Goal: Task Accomplishment & Management: Manage account settings

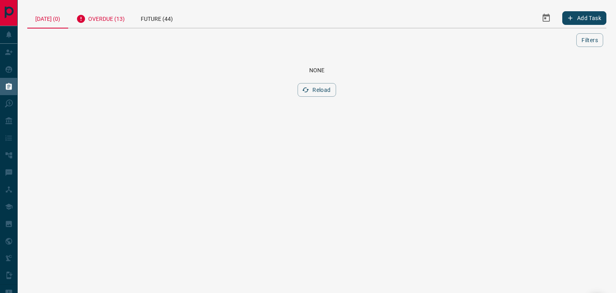
click at [110, 19] on div "Overdue (13)" at bounding box center [100, 18] width 65 height 20
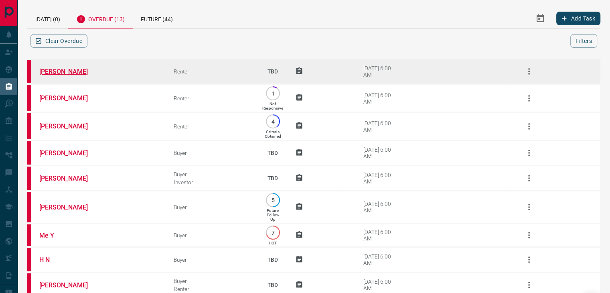
click at [59, 68] on link "[PERSON_NAME]" at bounding box center [69, 72] width 60 height 8
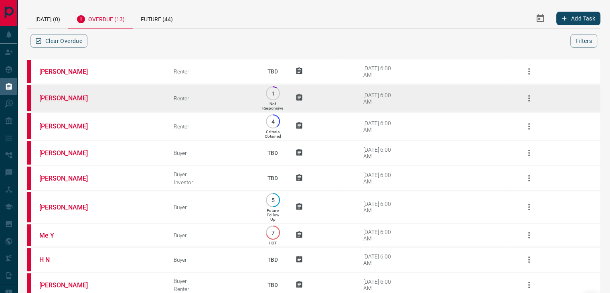
click at [69, 97] on link "[PERSON_NAME]" at bounding box center [69, 98] width 60 height 8
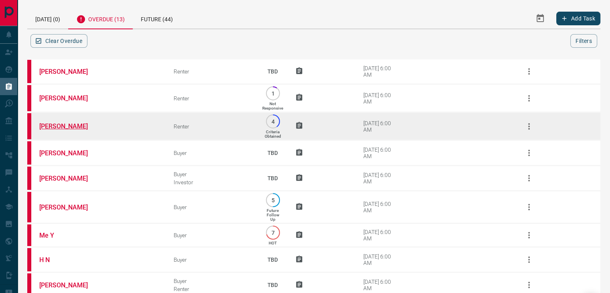
click at [71, 127] on link "[PERSON_NAME]" at bounding box center [69, 126] width 60 height 8
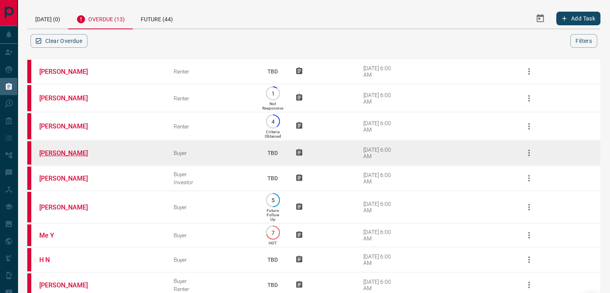
click at [61, 153] on link "[PERSON_NAME]" at bounding box center [69, 153] width 60 height 8
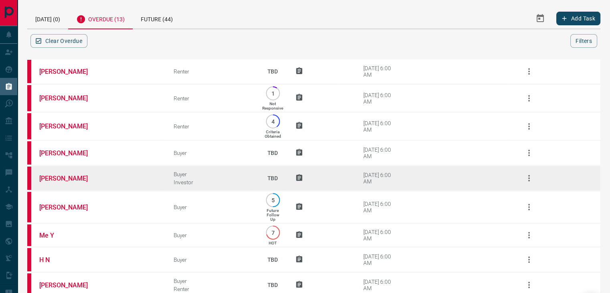
click at [67, 181] on td "[PERSON_NAME]" at bounding box center [94, 178] width 134 height 25
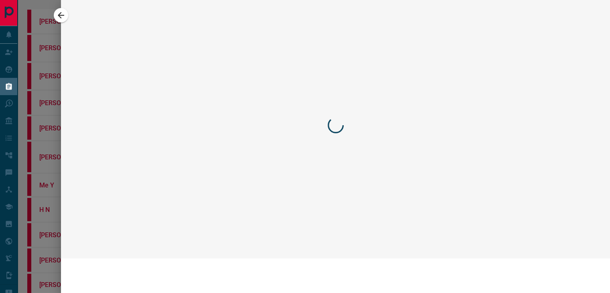
click at [64, 14] on icon "button" at bounding box center [61, 15] width 10 height 10
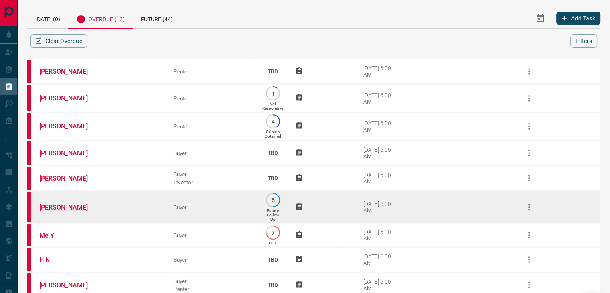
click at [57, 205] on link "[PERSON_NAME]" at bounding box center [69, 207] width 60 height 8
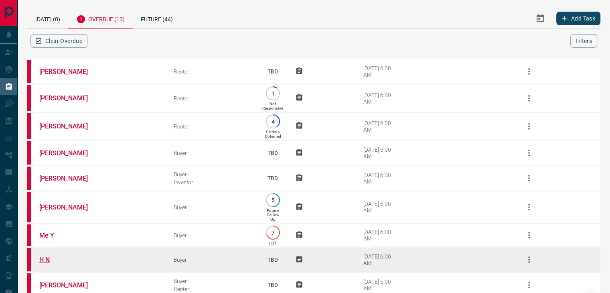
click at [50, 259] on link "H N" at bounding box center [69, 260] width 60 height 8
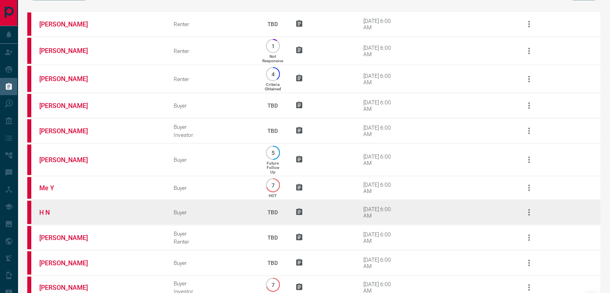
scroll to position [80, 0]
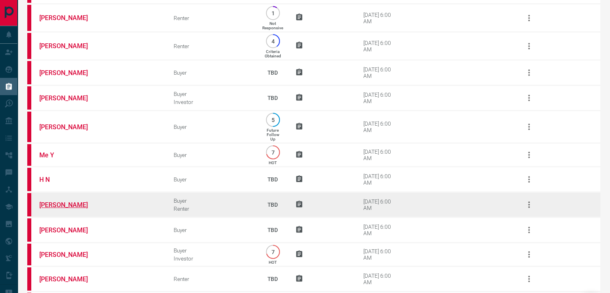
click at [76, 206] on link "[PERSON_NAME]" at bounding box center [69, 205] width 60 height 8
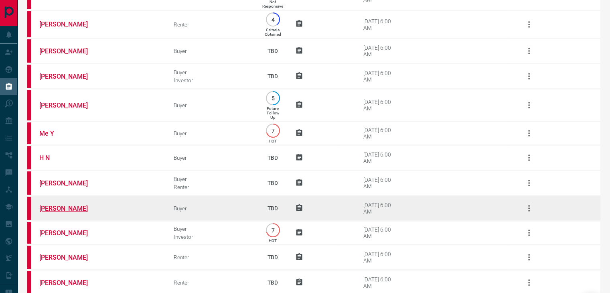
scroll to position [143, 0]
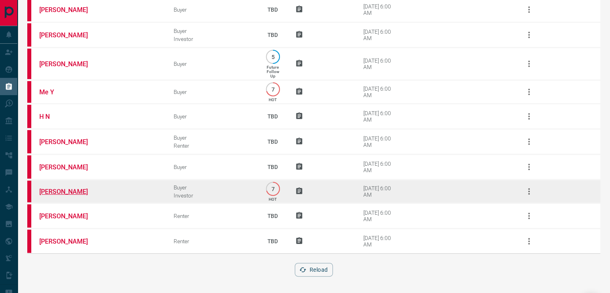
click at [59, 190] on link "[PERSON_NAME]" at bounding box center [69, 192] width 60 height 8
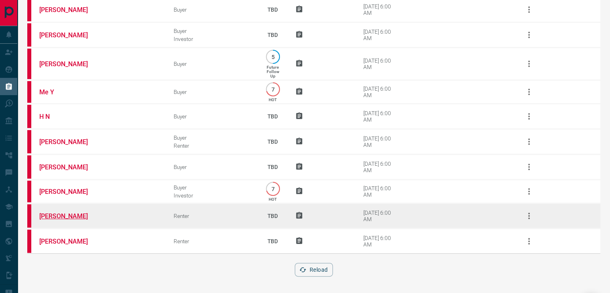
click at [65, 217] on link "[PERSON_NAME]" at bounding box center [69, 216] width 60 height 8
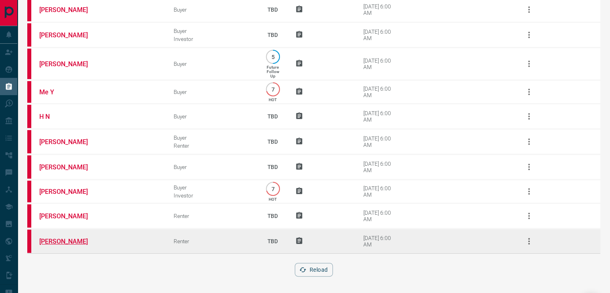
click at [54, 241] on link "[PERSON_NAME]" at bounding box center [69, 241] width 60 height 8
